Goal: Transaction & Acquisition: Purchase product/service

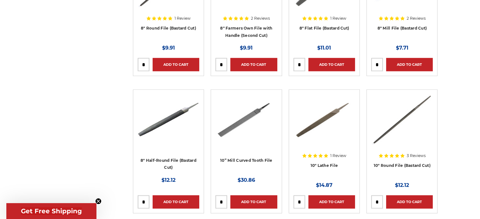
scroll to position [741, 0]
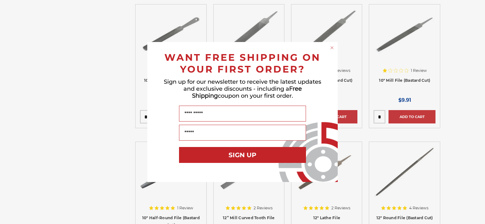
click at [332, 47] on circle "Close dialog" at bounding box center [332, 48] width 6 height 6
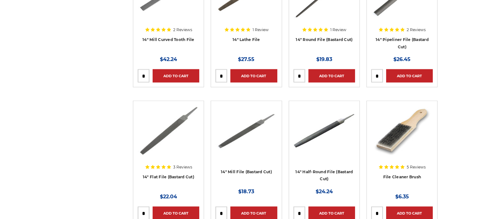
scroll to position [1185, 0]
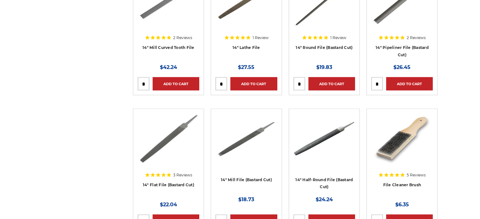
click at [168, 173] on div at bounding box center [169, 153] width 62 height 81
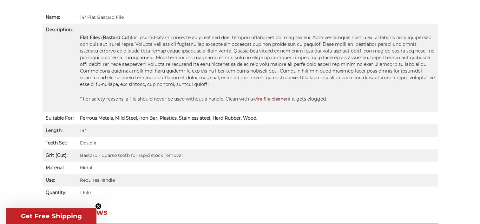
scroll to position [445, 0]
